Goal: Task Accomplishment & Management: Manage account settings

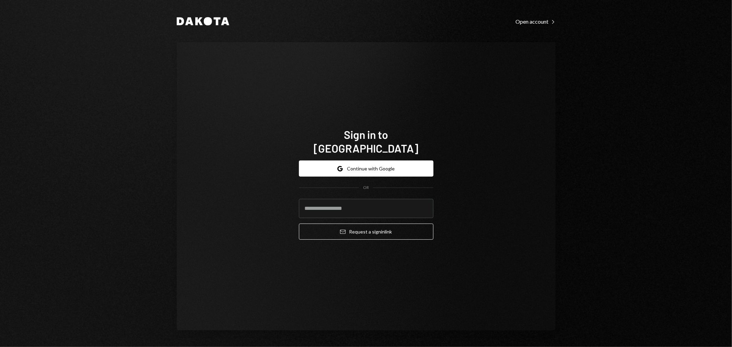
type input "**********"
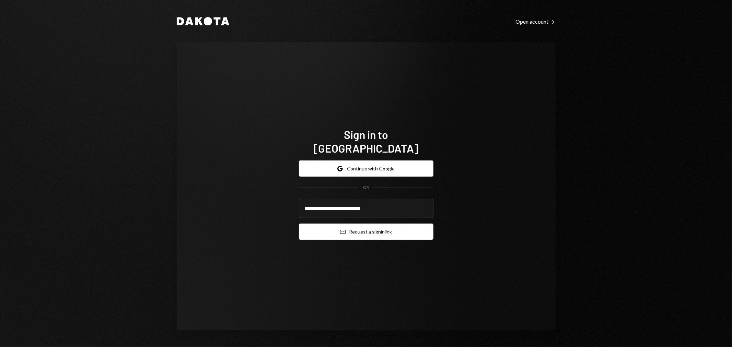
click at [361, 224] on button "Email Request a sign in link" at bounding box center [366, 232] width 134 height 16
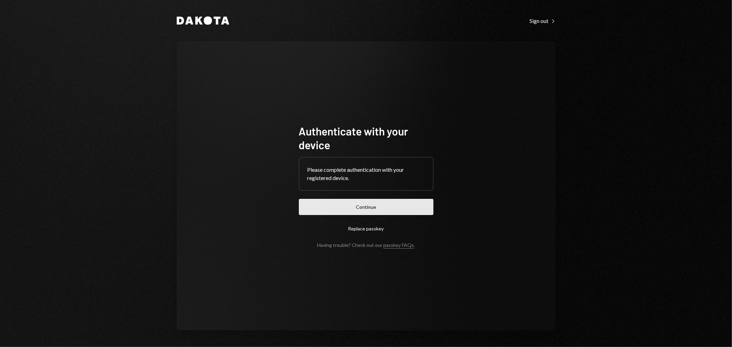
click at [355, 200] on button "Continue" at bounding box center [366, 207] width 134 height 16
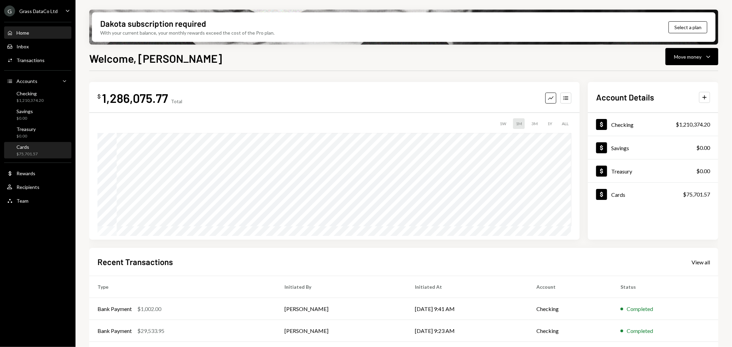
click at [39, 149] on div "Cards $75,701.57" at bounding box center [38, 150] width 62 height 13
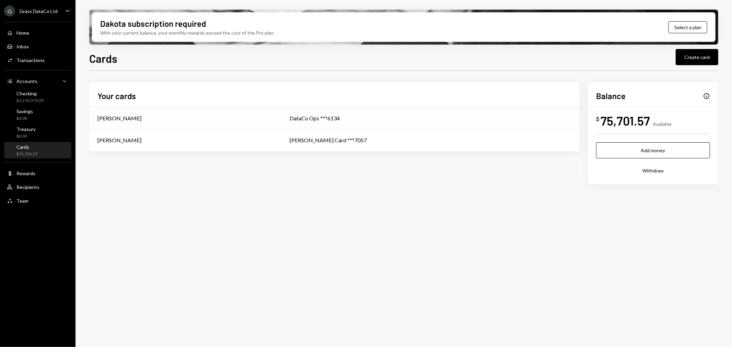
click at [273, 117] on div "[PERSON_NAME]" at bounding box center [185, 118] width 176 height 8
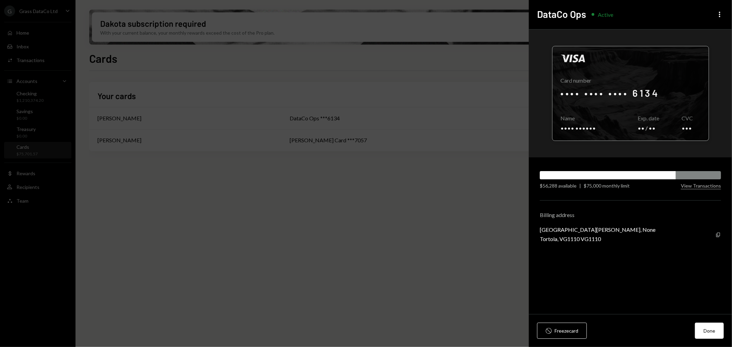
click at [616, 93] on div at bounding box center [630, 93] width 156 height 94
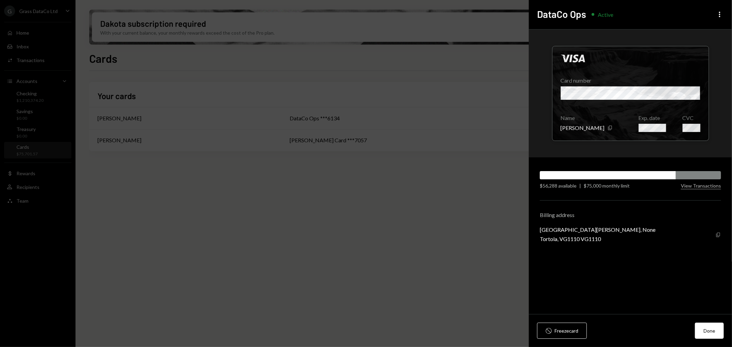
click at [718, 233] on icon "Copy" at bounding box center [717, 234] width 5 height 5
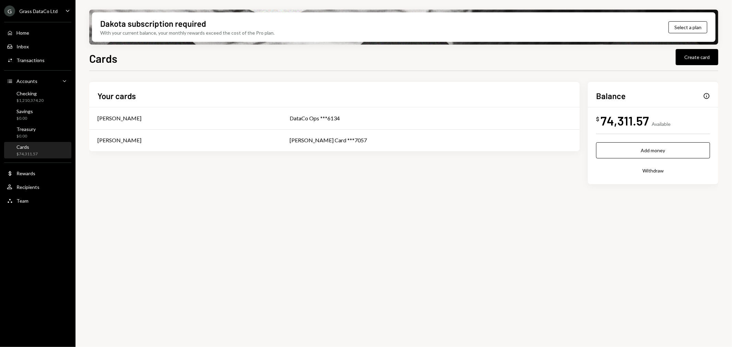
click at [27, 11] on div "Grass DataCo Ltd" at bounding box center [38, 11] width 38 height 6
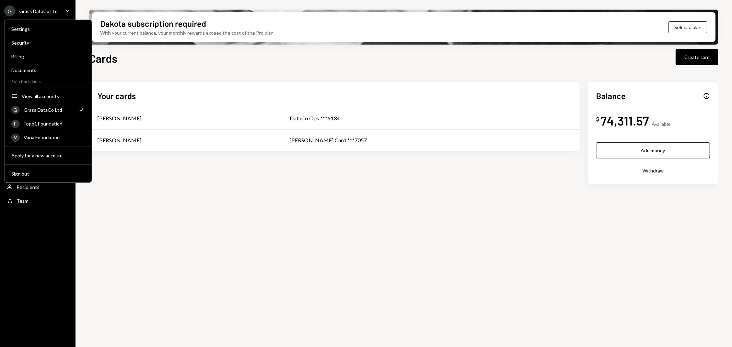
click at [28, 165] on div "Settings Security Billing Documents Switch accounts Accounts View all accounts …" at bounding box center [48, 101] width 88 height 163
click at [28, 167] on div "Sign out" at bounding box center [48, 173] width 82 height 12
click at [28, 169] on button "Sign out" at bounding box center [48, 174] width 82 height 12
